Goal: Information Seeking & Learning: Find specific fact

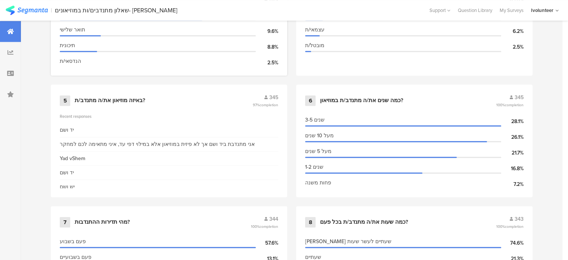
scroll to position [523, 0]
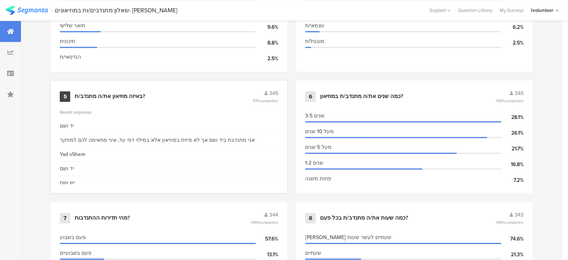
click at [176, 139] on div "אני מתנדבת ביד ושם אך לא פיזית במוזיאון אלא במילוי דפי עד, איני מתאימה לכם למחקר" at bounding box center [157, 140] width 195 height 8
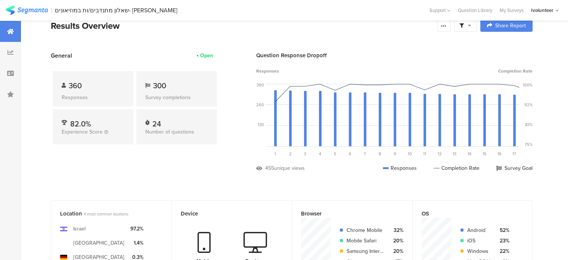
scroll to position [0, 0]
